Goal: Task Accomplishment & Management: Use online tool/utility

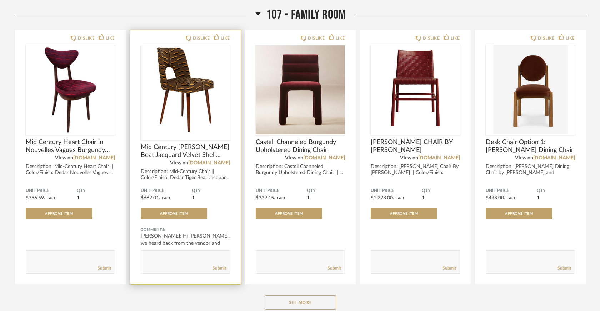
scroll to position [1648, 0]
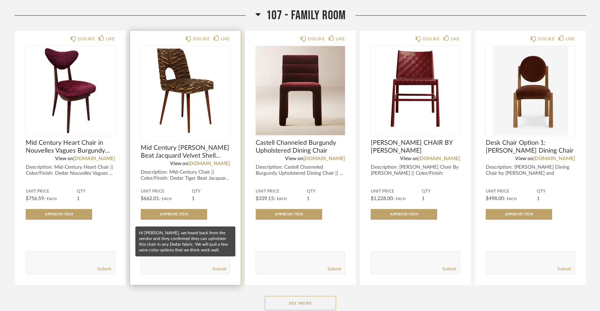
click at [215, 234] on div "[PERSON_NAME]: Hi [PERSON_NAME], we heard back from the vendor and they confirm…" at bounding box center [185, 244] width 89 height 21
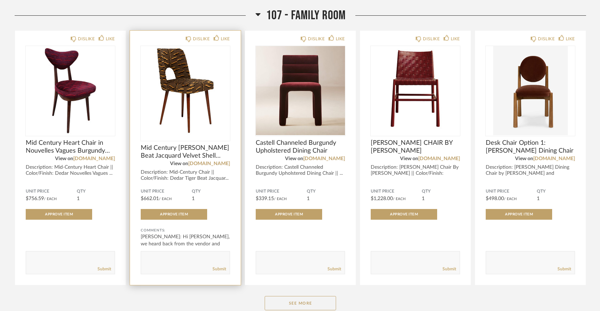
click at [205, 164] on div "DISLIKE LIKE Mid Century [PERSON_NAME] Beat Jacquard Velvet Shell Chair, [GEOGR…" at bounding box center [185, 158] width 111 height 255
click at [186, 115] on div at bounding box center [185, 93] width 89 height 95
click at [185, 102] on img "0" at bounding box center [185, 90] width 89 height 89
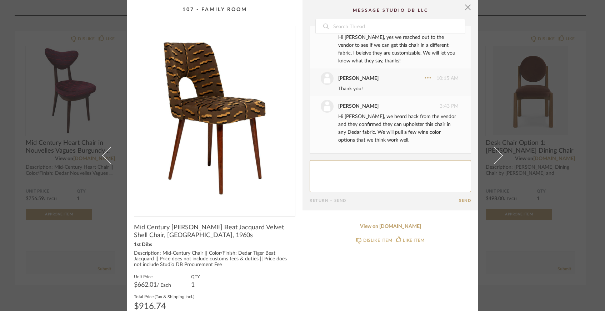
scroll to position [4, 0]
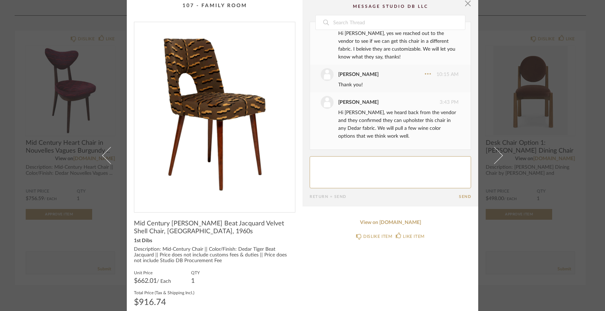
click at [349, 176] on textarea at bounding box center [390, 172] width 161 height 32
type textarea "Perfection! Thanks Lauren!"
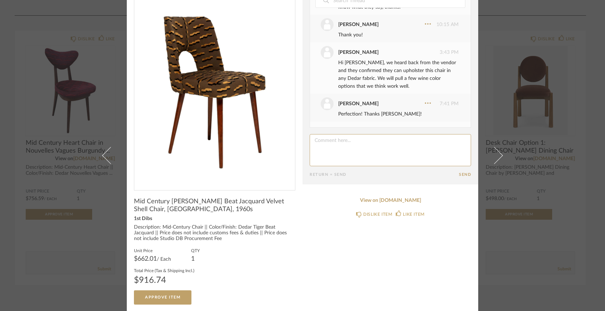
scroll to position [27, 0]
click at [382, 200] on link "View on 1stdibs.com" at bounding box center [390, 200] width 161 height 6
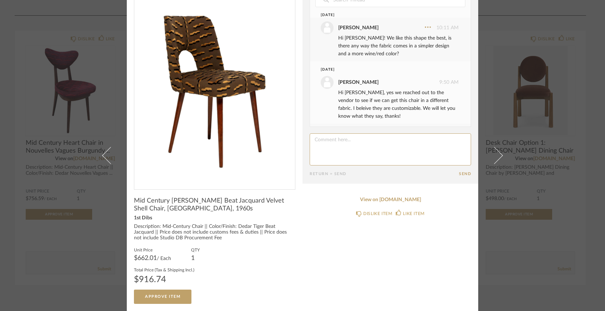
scroll to position [0, 0]
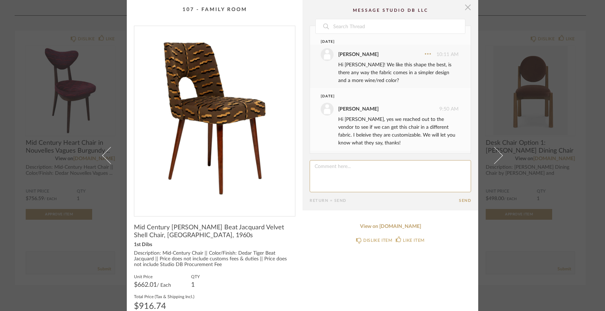
click at [463, 4] on span "button" at bounding box center [468, 7] width 14 height 14
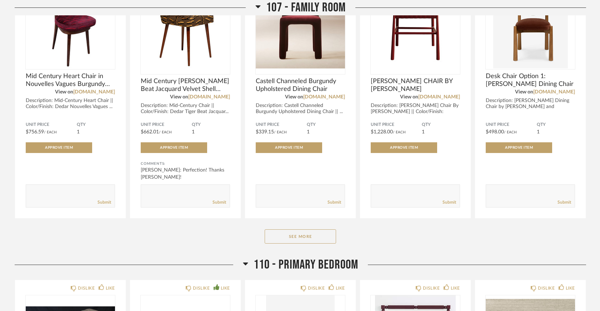
scroll to position [1729, 0]
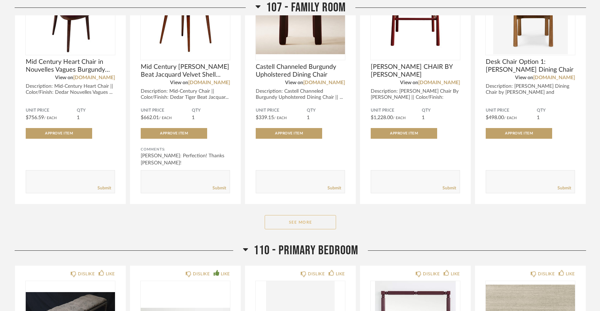
click at [305, 215] on button "See More" at bounding box center [300, 222] width 71 height 14
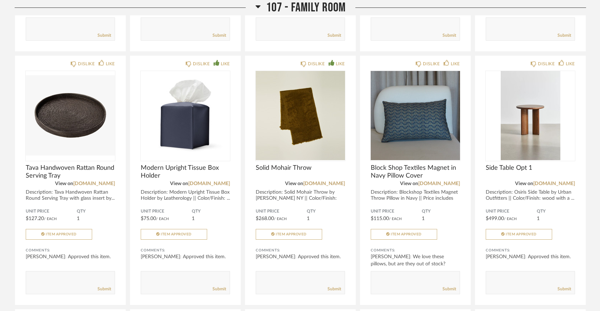
scroll to position [1914, 0]
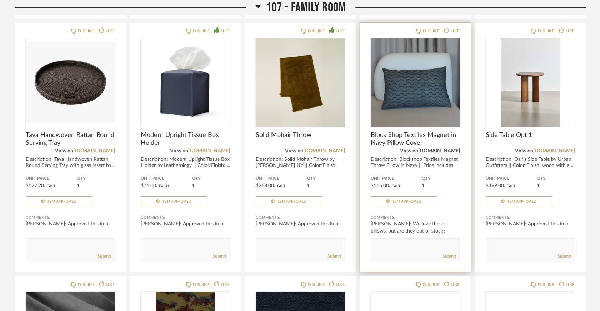
click at [426, 149] on link "market.stitchroom.com" at bounding box center [439, 151] width 42 height 5
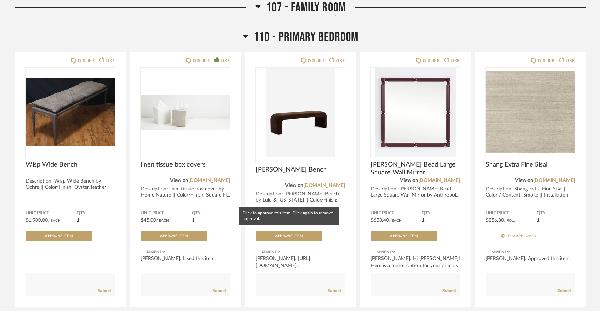
scroll to position [2730, 0]
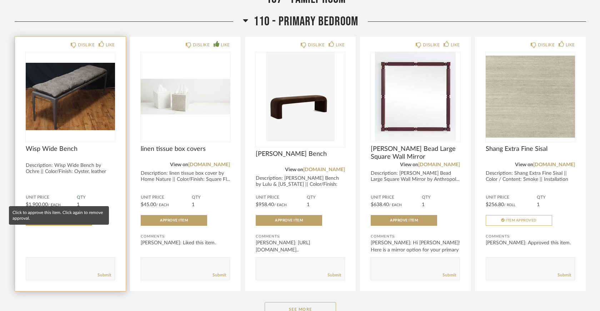
click at [79, 215] on button "Approve Item" at bounding box center [59, 220] width 66 height 11
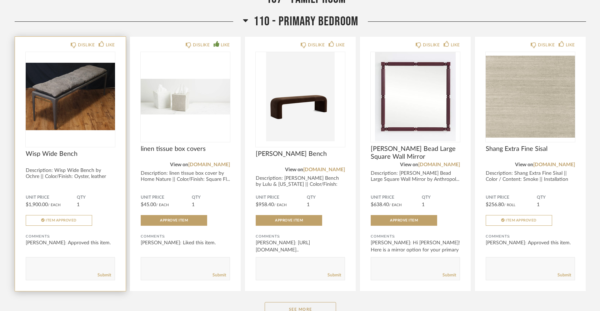
click at [96, 90] on img "0" at bounding box center [70, 96] width 89 height 89
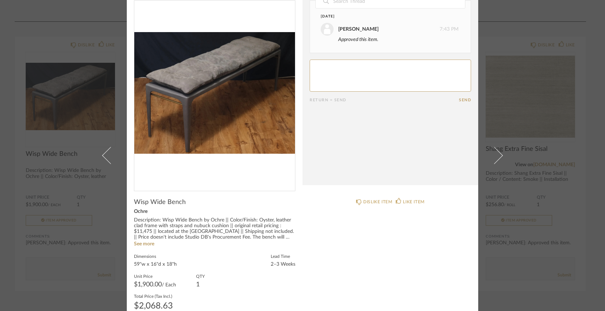
scroll to position [0, 0]
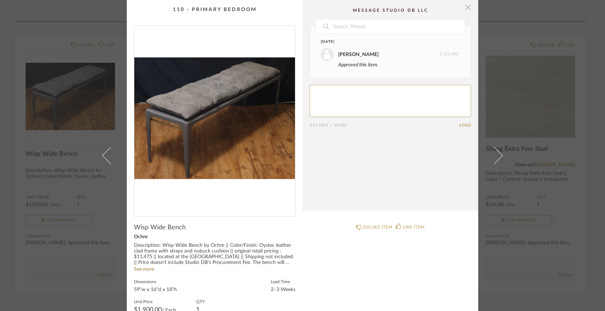
click at [467, 9] on span "button" at bounding box center [468, 7] width 14 height 14
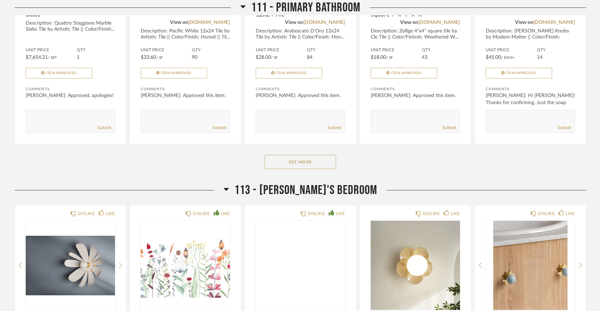
scroll to position [3243, 0]
